Goal: Task Accomplishment & Management: Use online tool/utility

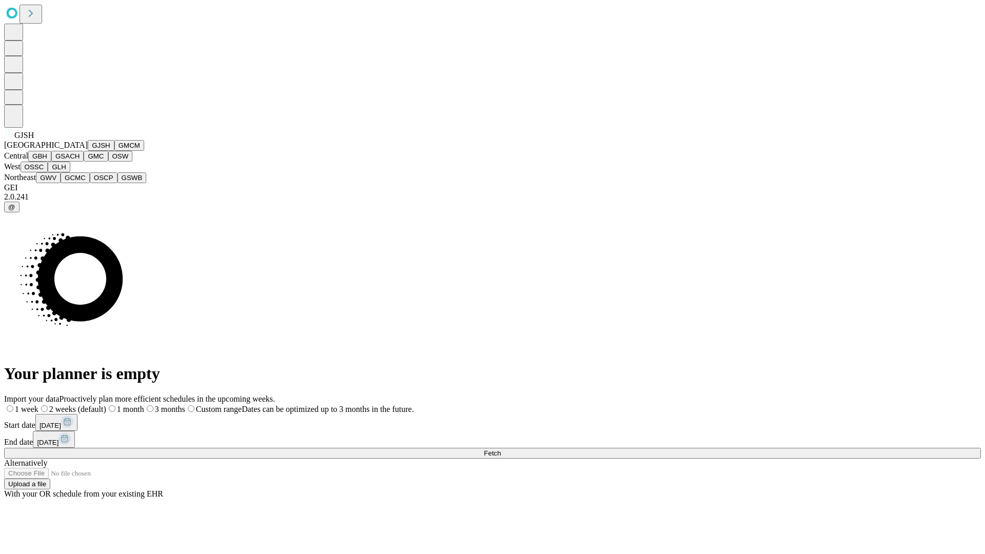
click at [88, 151] on button "GJSH" at bounding box center [101, 145] width 27 height 11
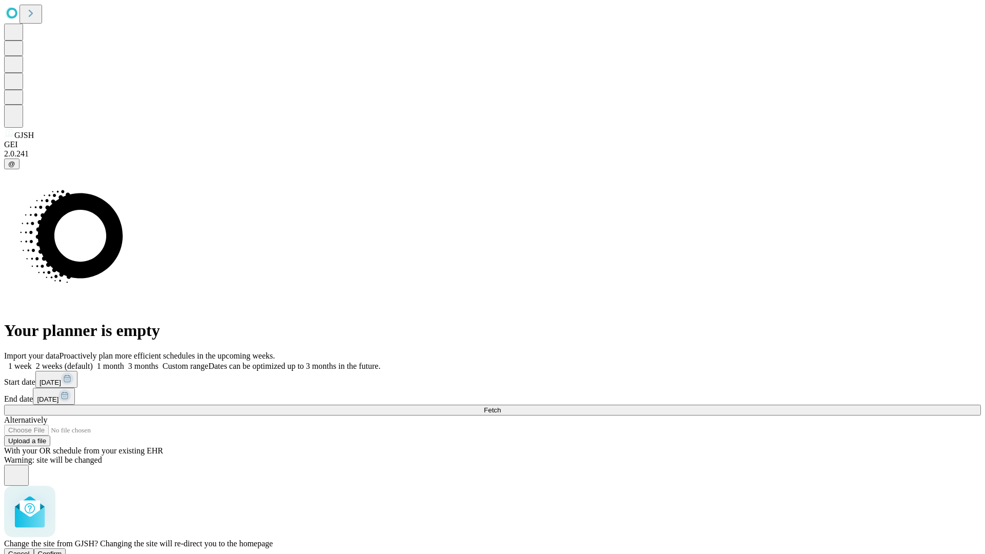
click at [62, 550] on span "Confirm" at bounding box center [50, 554] width 24 height 8
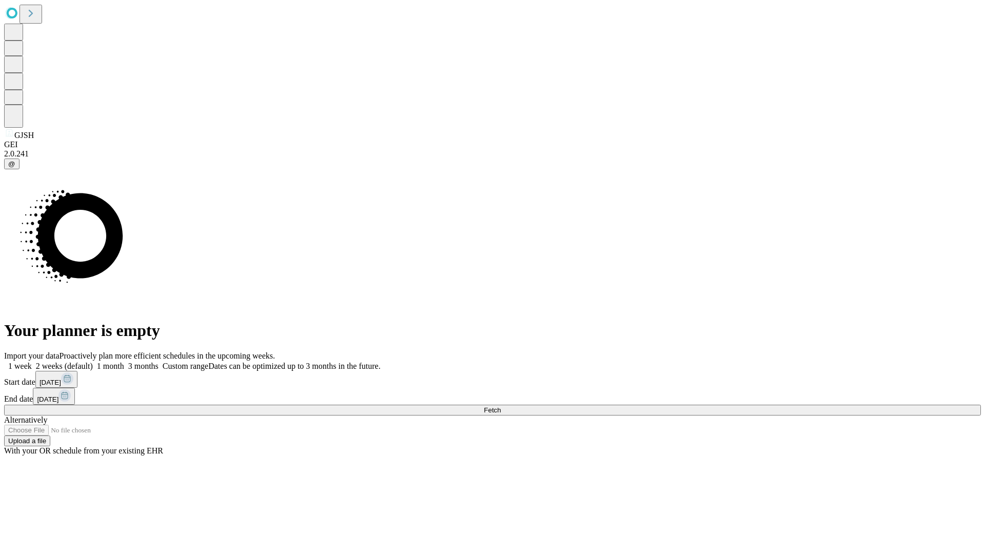
click at [124, 362] on label "1 month" at bounding box center [108, 366] width 31 height 9
click at [501, 406] on span "Fetch" at bounding box center [492, 410] width 17 height 8
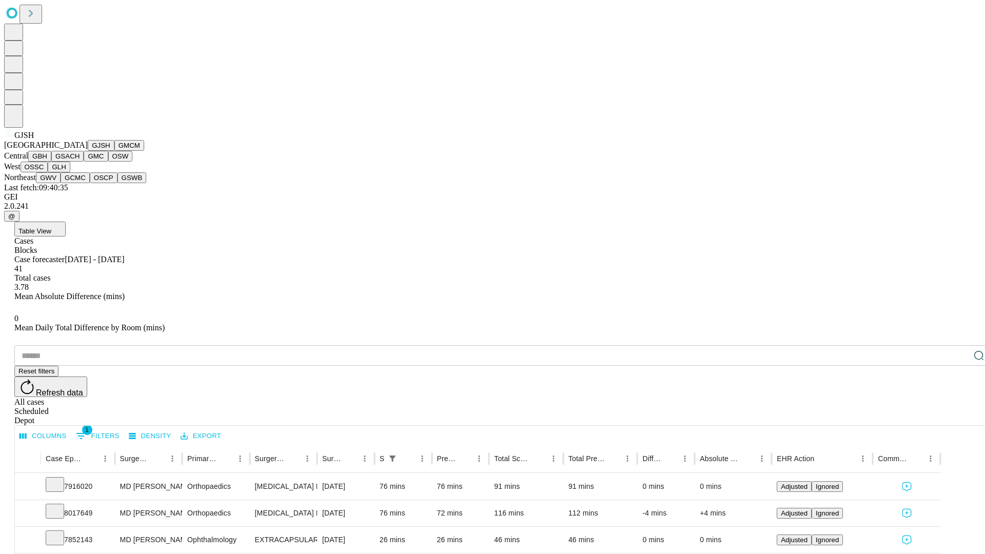
click at [114, 151] on button "GMCM" at bounding box center [129, 145] width 30 height 11
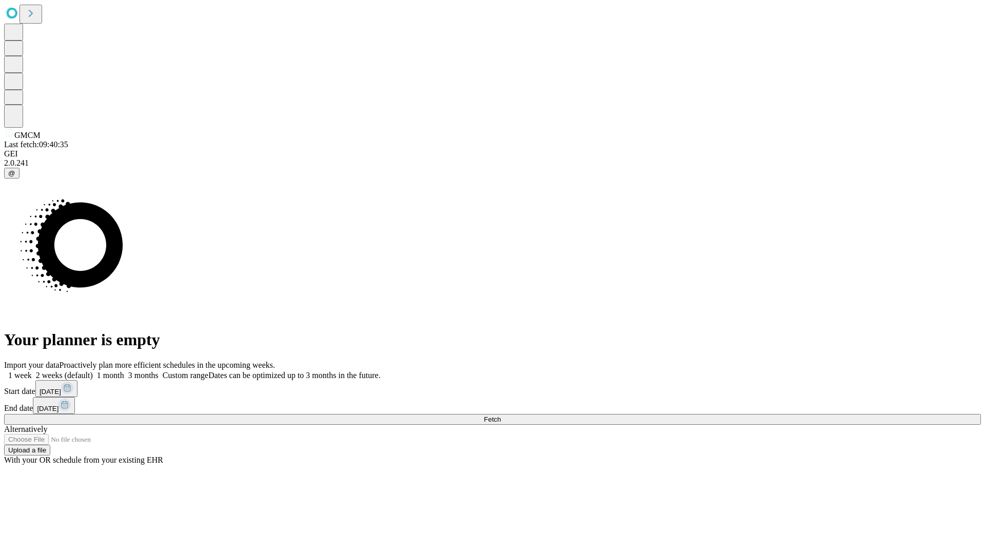
click at [124, 371] on label "1 month" at bounding box center [108, 375] width 31 height 9
click at [501, 415] on span "Fetch" at bounding box center [492, 419] width 17 height 8
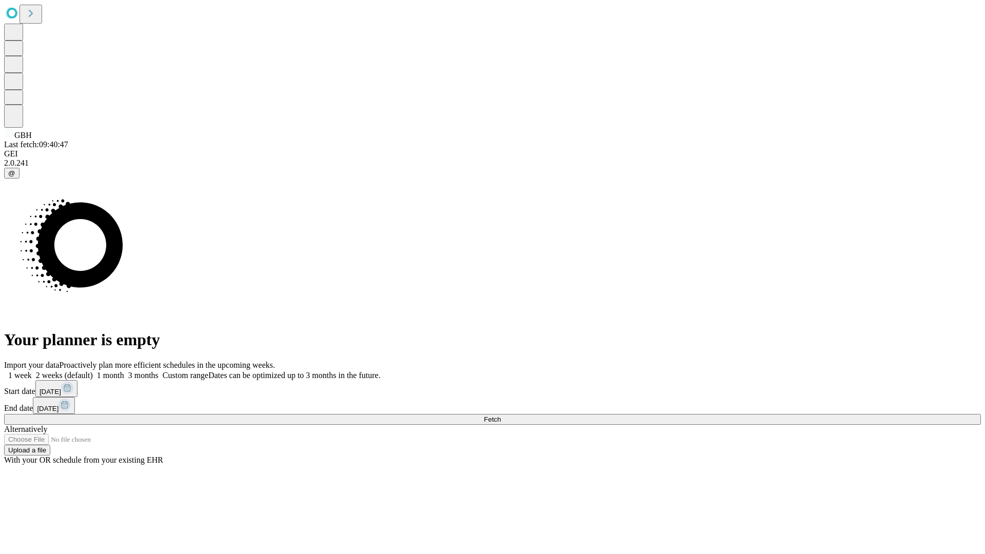
click at [501, 415] on span "Fetch" at bounding box center [492, 419] width 17 height 8
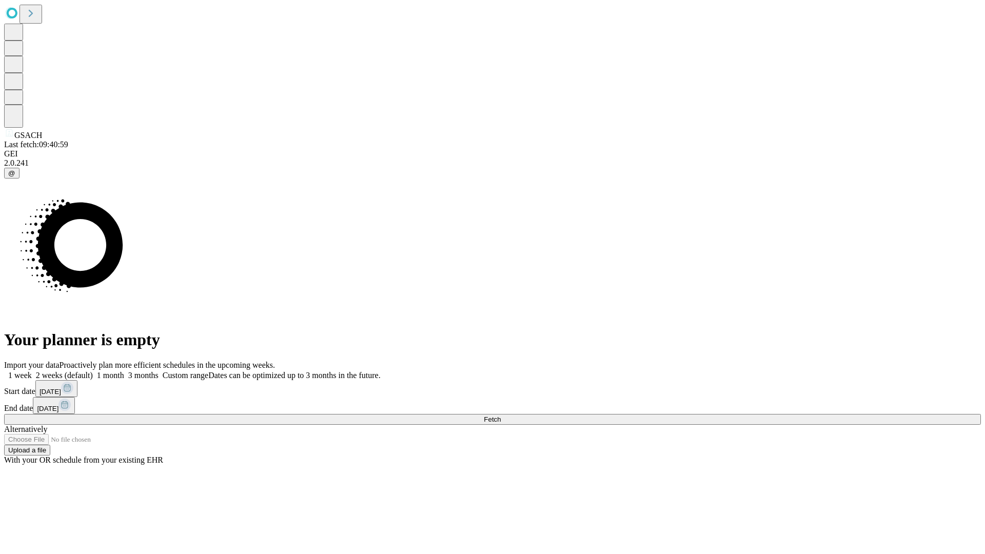
click at [124, 371] on label "1 month" at bounding box center [108, 375] width 31 height 9
click at [501, 415] on span "Fetch" at bounding box center [492, 419] width 17 height 8
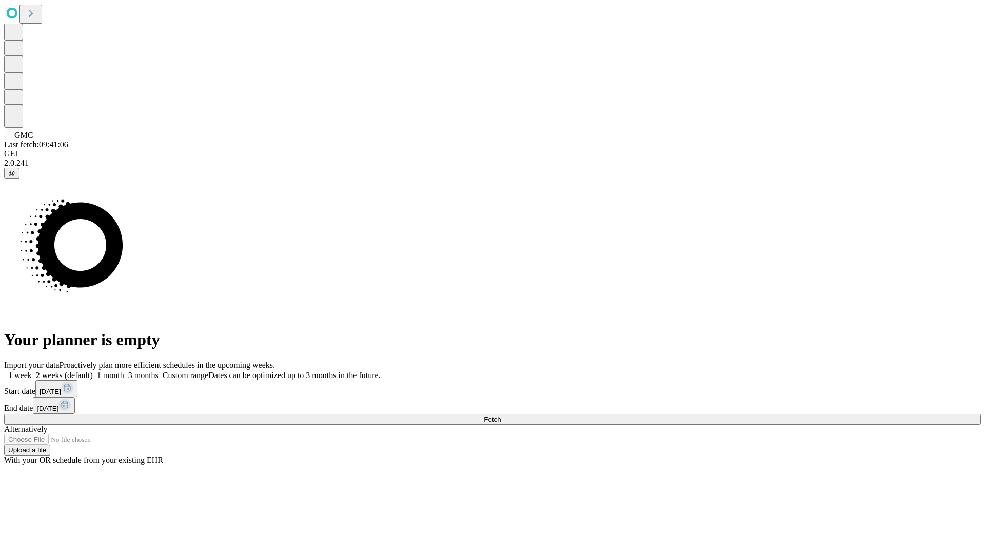
click at [124, 371] on label "1 month" at bounding box center [108, 375] width 31 height 9
click at [501, 415] on span "Fetch" at bounding box center [492, 419] width 17 height 8
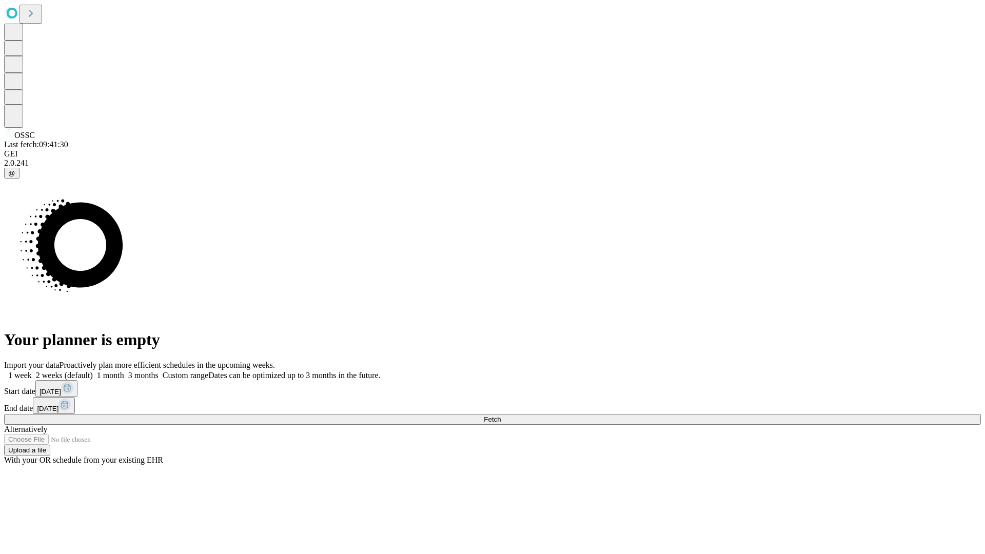
click at [124, 371] on label "1 month" at bounding box center [108, 375] width 31 height 9
click at [501, 415] on span "Fetch" at bounding box center [492, 419] width 17 height 8
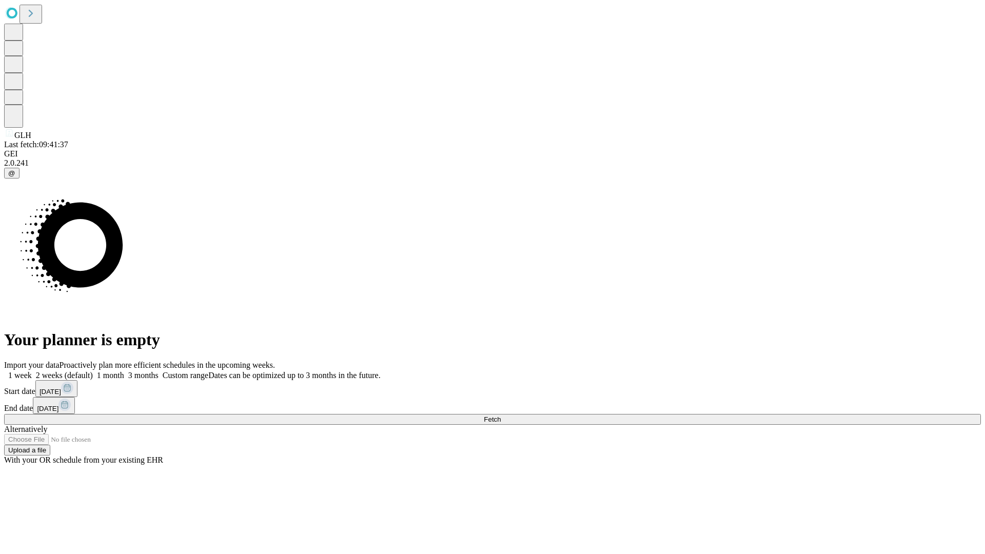
click at [501, 415] on span "Fetch" at bounding box center [492, 419] width 17 height 8
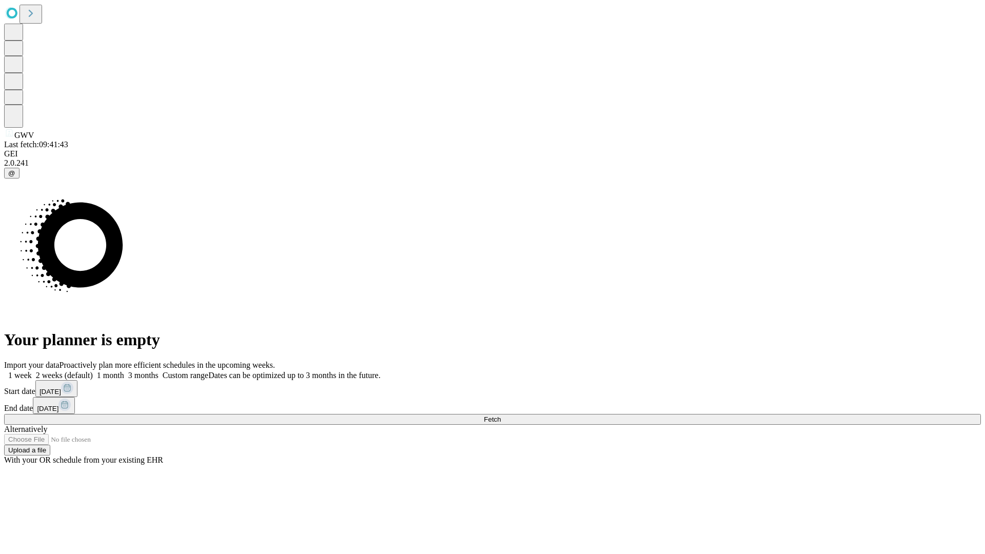
click at [124, 371] on label "1 month" at bounding box center [108, 375] width 31 height 9
click at [501, 415] on span "Fetch" at bounding box center [492, 419] width 17 height 8
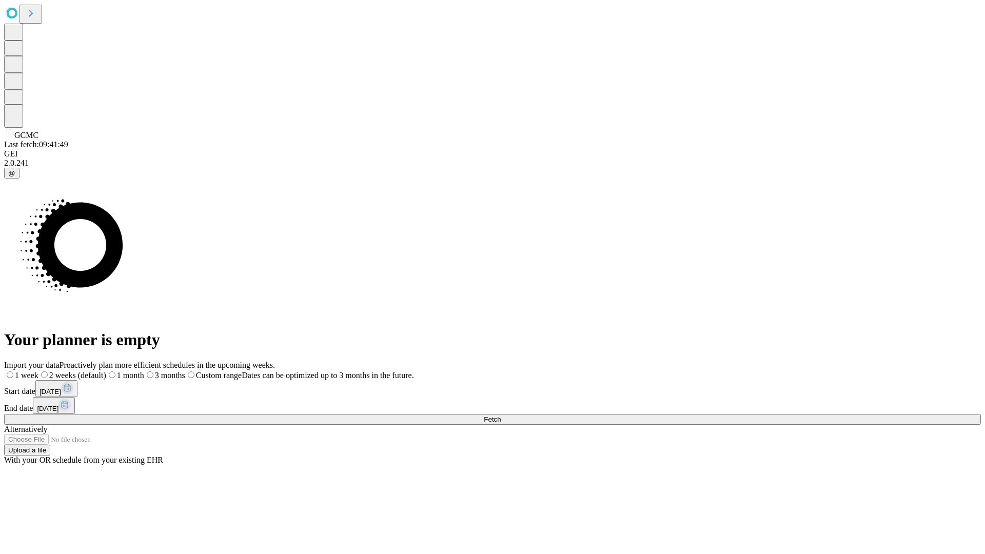
click at [144, 371] on label "1 month" at bounding box center [125, 375] width 38 height 9
click at [501, 415] on span "Fetch" at bounding box center [492, 419] width 17 height 8
